Goal: Information Seeking & Learning: Learn about a topic

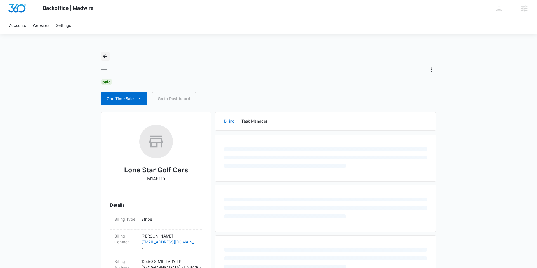
click at [106, 56] on icon "Back" at bounding box center [105, 56] width 4 height 4
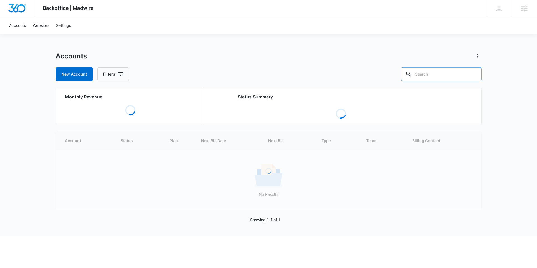
click at [429, 72] on input "text" at bounding box center [441, 73] width 81 height 13
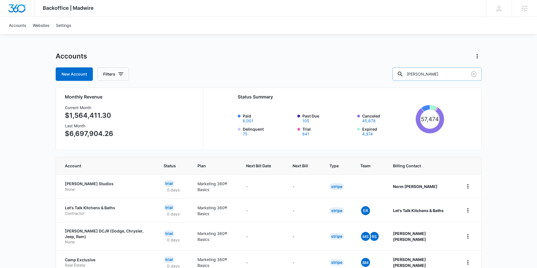
click at [425, 70] on input "[PERSON_NAME]" at bounding box center [436, 73] width 89 height 13
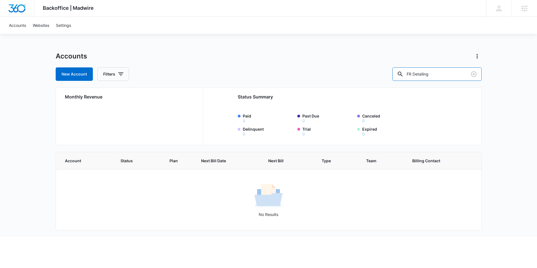
drag, startPoint x: 450, startPoint y: 75, endPoint x: 400, endPoint y: 74, distance: 50.0
click at [400, 74] on div "New Account Filters FR Detailing" at bounding box center [269, 73] width 426 height 13
type input "M334340"
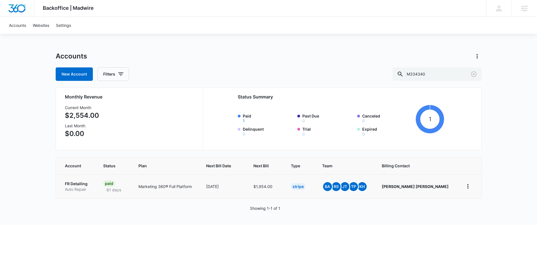
click at [77, 183] on p "FR Detailing" at bounding box center [77, 184] width 25 height 6
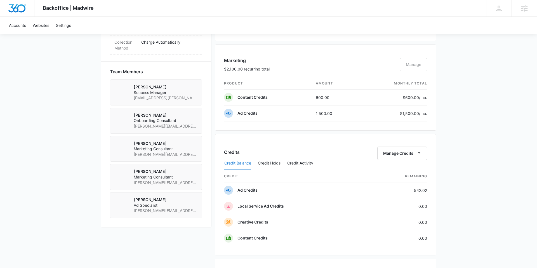
scroll to position [370, 0]
drag, startPoint x: 279, startPoint y: 205, endPoint x: 234, endPoint y: 205, distance: 44.7
click at [234, 205] on td "Local Service Ad Credits" at bounding box center [296, 206] width 144 height 16
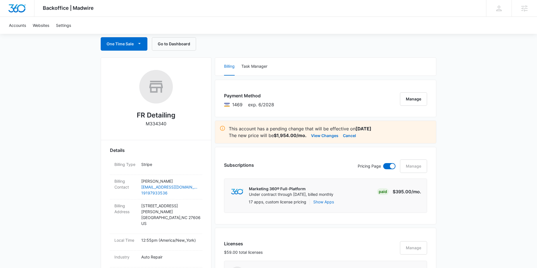
scroll to position [0, 0]
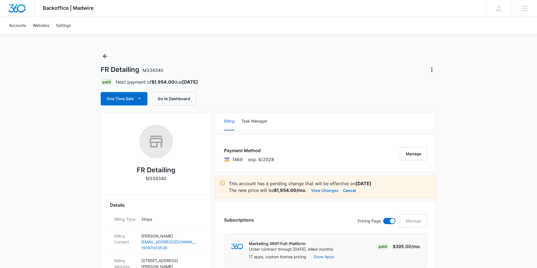
click at [323, 192] on button "View Changes" at bounding box center [324, 190] width 27 height 7
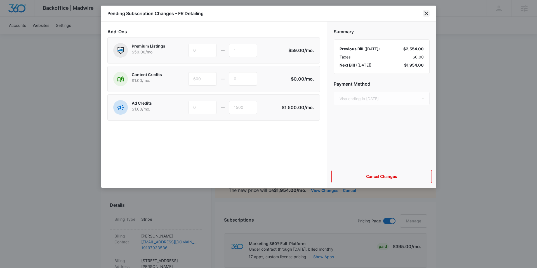
click at [427, 15] on icon "close" at bounding box center [426, 13] width 7 height 7
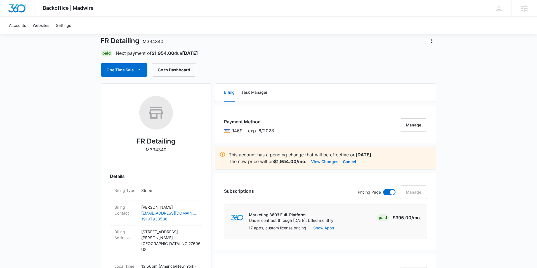
scroll to position [20, 0]
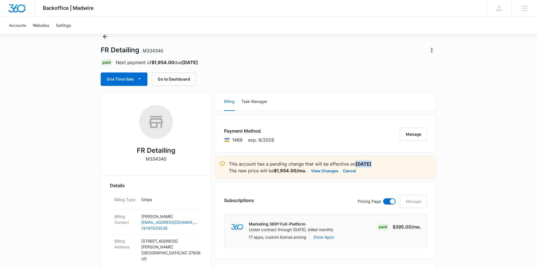
drag, startPoint x: 357, startPoint y: 164, endPoint x: 372, endPoint y: 162, distance: 15.5
click at [372, 162] on p "This account has a pending change that will be effective on [DATE]" at bounding box center [330, 163] width 203 height 7
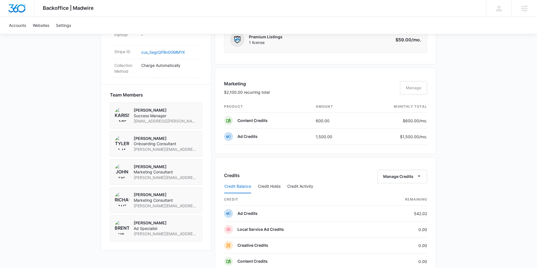
scroll to position [346, 0]
drag, startPoint x: 238, startPoint y: 229, endPoint x: 299, endPoint y: 228, distance: 60.1
click at [299, 228] on td "Local Service Ad Credits" at bounding box center [296, 229] width 144 height 16
click at [316, 134] on td "1,500.00" at bounding box center [335, 136] width 48 height 16
drag, startPoint x: 330, startPoint y: 136, endPoint x: 334, endPoint y: 136, distance: 3.6
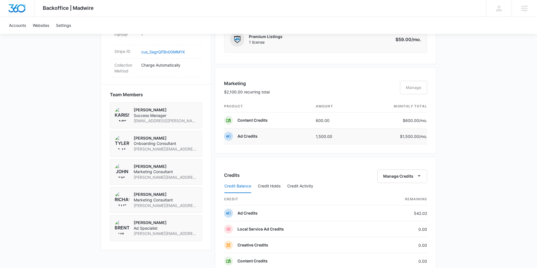
click at [334, 136] on td "1,500.00" at bounding box center [335, 136] width 48 height 16
drag, startPoint x: 325, startPoint y: 136, endPoint x: 274, endPoint y: 210, distance: 89.9
click at [335, 136] on td "1,500.00" at bounding box center [335, 136] width 48 height 16
click at [290, 231] on td "Local Service Ad Credits" at bounding box center [296, 229] width 144 height 16
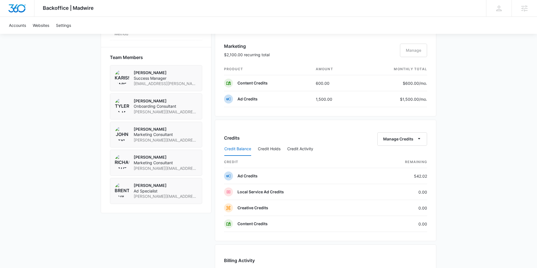
scroll to position [372, 0]
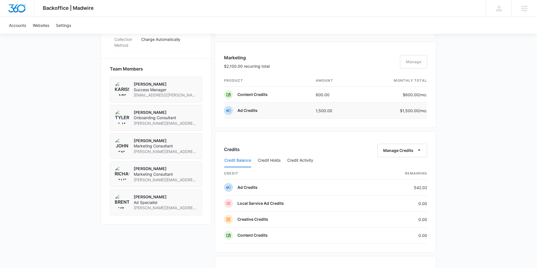
drag, startPoint x: 313, startPoint y: 110, endPoint x: 316, endPoint y: 110, distance: 2.8
click at [314, 110] on td "1,500.00" at bounding box center [335, 111] width 48 height 16
drag, startPoint x: 312, startPoint y: 109, endPoint x: 351, endPoint y: 108, distance: 38.6
click at [351, 108] on td "1,500.00" at bounding box center [335, 111] width 48 height 16
click at [448, 205] on div "Backoffice | Madwire Apps Settings KH Krissy Highland [EMAIL_ADDRESS][DOMAIN_NA…" at bounding box center [268, 40] width 537 height 824
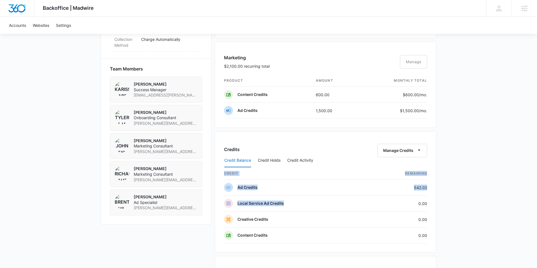
click at [439, 202] on div "Backoffice | Madwire Apps Settings KH Krissy Highland [EMAIL_ADDRESS][DOMAIN_NA…" at bounding box center [268, 40] width 537 height 824
click at [442, 200] on div "Backoffice | Madwire Apps Settings KH Krissy Highland [EMAIL_ADDRESS][DOMAIN_NA…" at bounding box center [268, 40] width 537 height 824
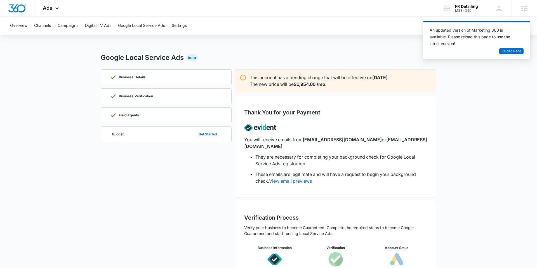
scroll to position [28, 0]
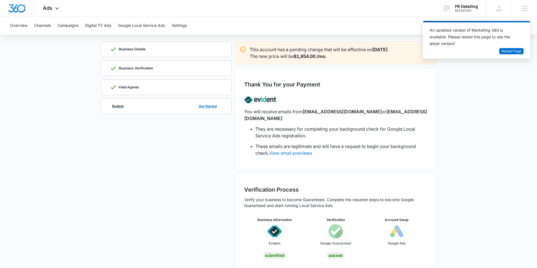
click at [143, 105] on div "Budget Get Started" at bounding box center [166, 106] width 112 height 15
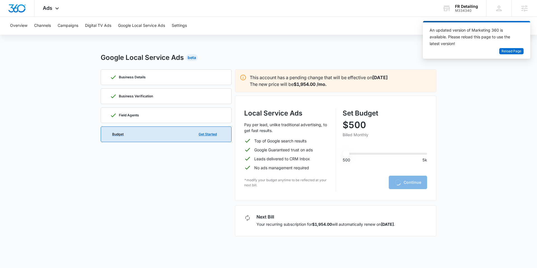
scroll to position [0, 0]
click at [158, 114] on div "Field Agents" at bounding box center [166, 115] width 112 height 15
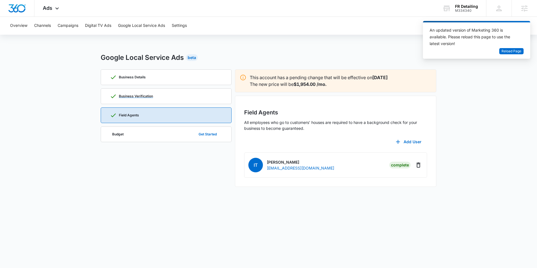
click at [145, 89] on div "Business Verification" at bounding box center [166, 96] width 112 height 15
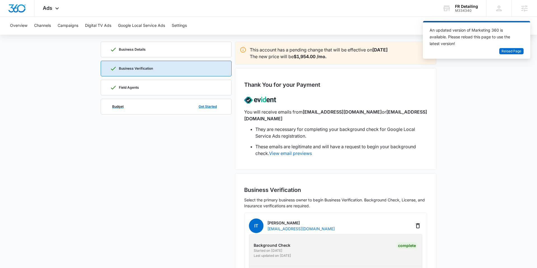
click at [172, 99] on div "Budget Get Started" at bounding box center [166, 106] width 112 height 15
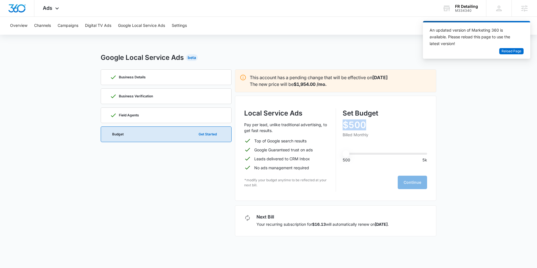
drag, startPoint x: 341, startPoint y: 128, endPoint x: 373, endPoint y: 124, distance: 31.8
click at [373, 124] on div "Local Service Ads Pay per lead, unlike traditional advertising, to get fast res…" at bounding box center [335, 149] width 183 height 83
click at [377, 123] on p "$500" at bounding box center [384, 124] width 85 height 9
click at [455, 9] on div "M334340" at bounding box center [466, 11] width 23 height 4
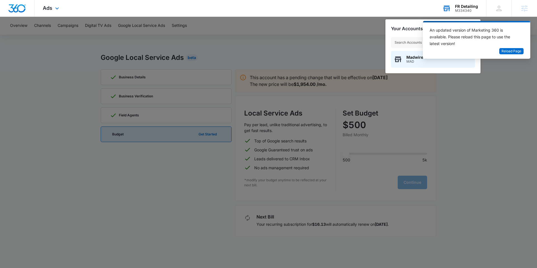
click at [404, 40] on input "text" at bounding box center [433, 42] width 84 height 11
type input "protect law"
click at [408, 60] on span "M14725" at bounding box center [424, 62] width 36 height 4
